Goal: Find specific page/section: Find specific page/section

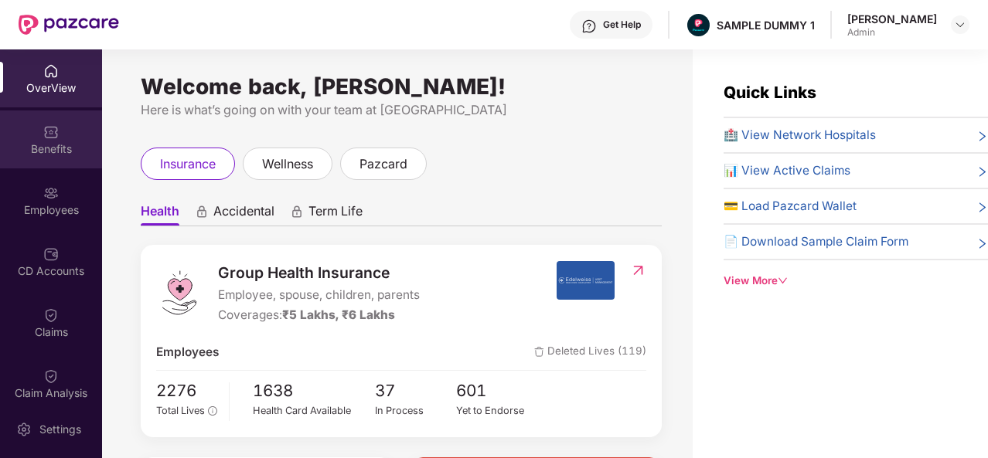
click at [62, 131] on div "Benefits" at bounding box center [51, 140] width 102 height 58
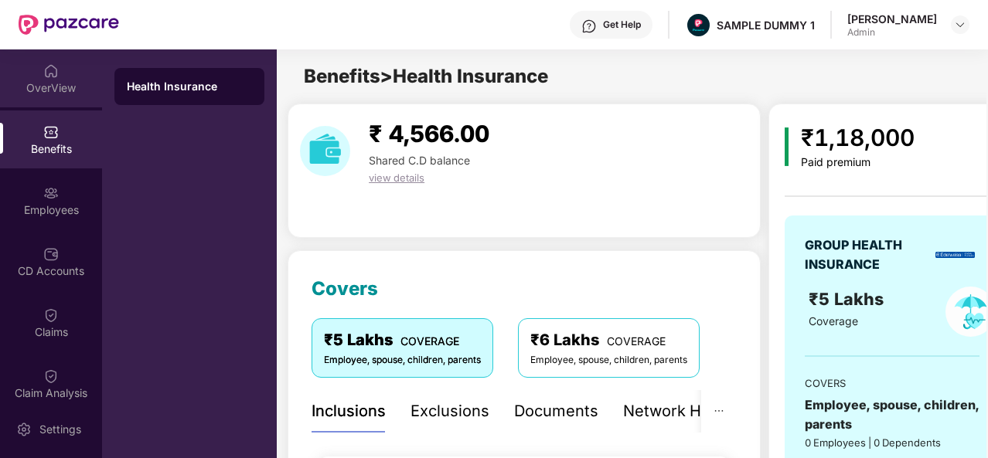
click at [49, 77] on img at bounding box center [50, 70] width 15 height 15
